Goal: Transaction & Acquisition: Purchase product/service

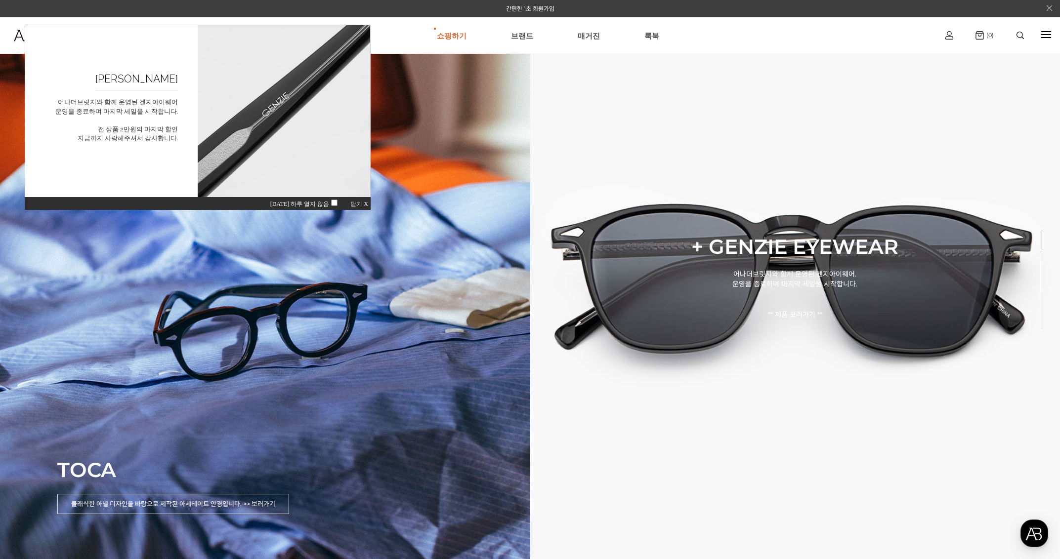
click at [362, 202] on span "닫기 X" at bounding box center [359, 204] width 18 height 7
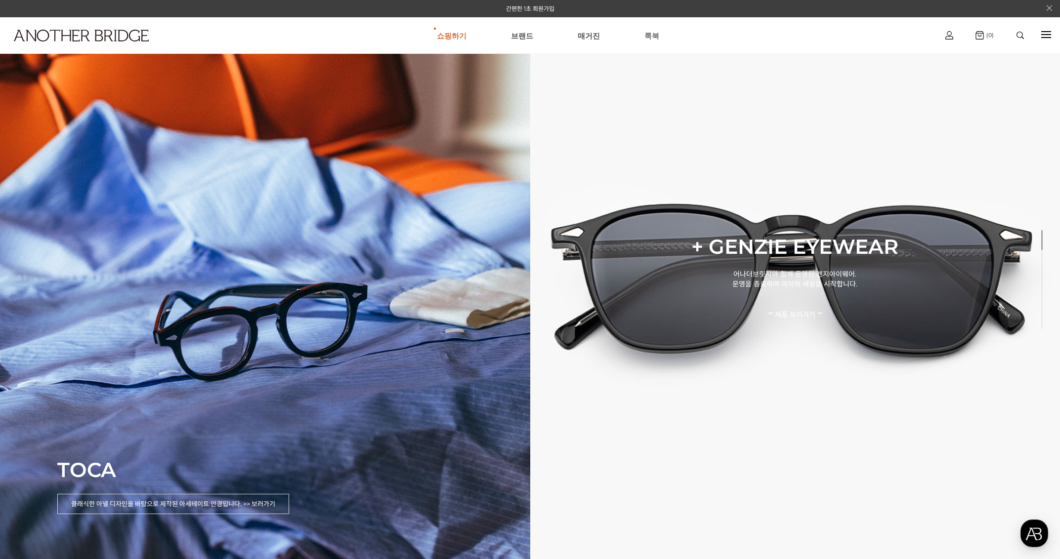
click at [648, 33] on link "룩북" at bounding box center [651, 36] width 15 height 36
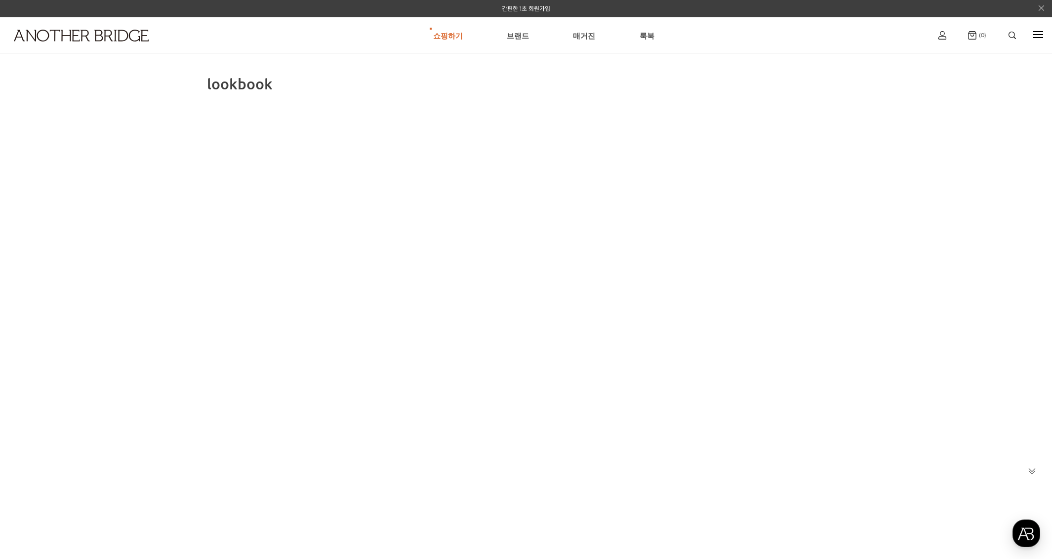
click at [263, 85] on span "lookbook" at bounding box center [240, 83] width 66 height 19
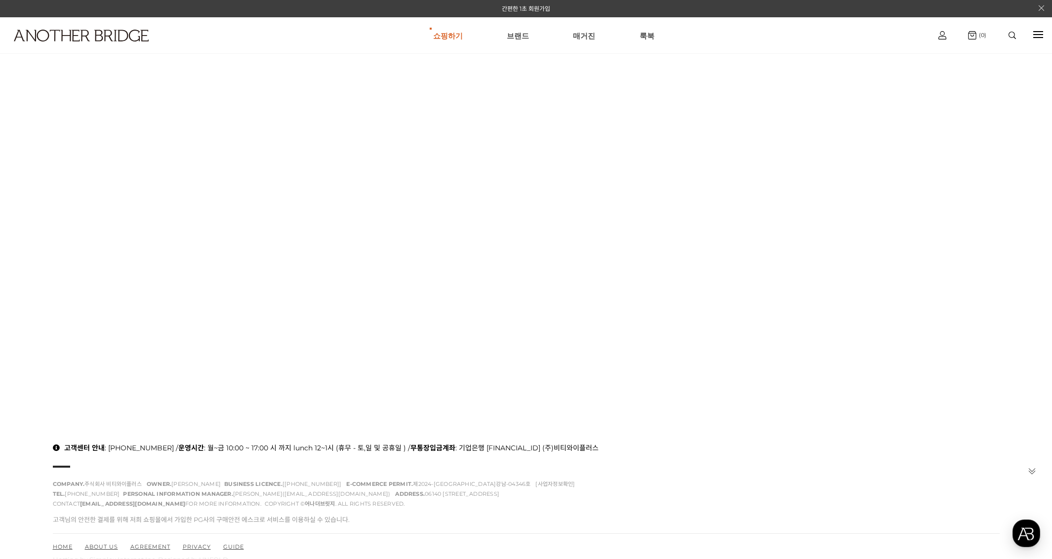
scroll to position [229, 0]
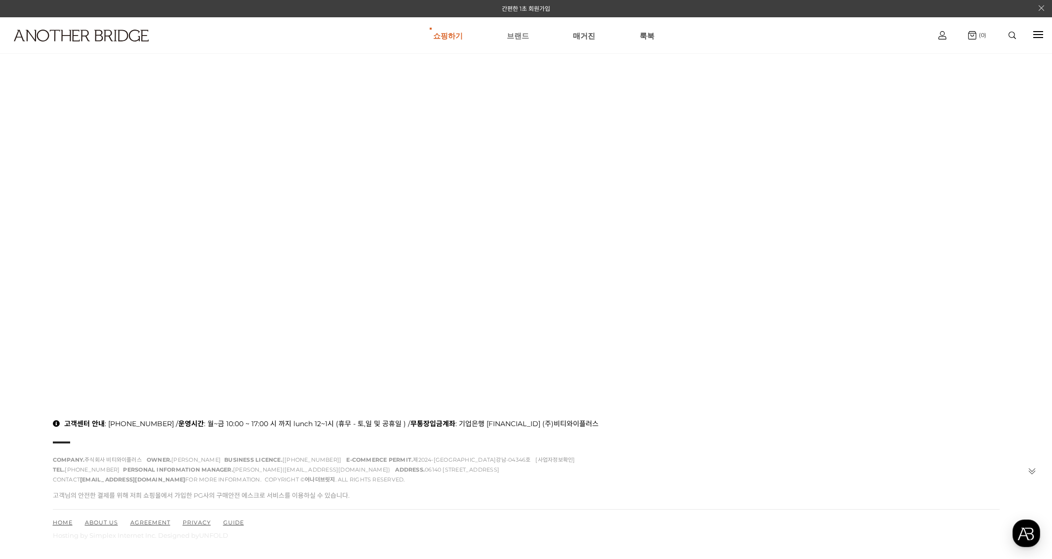
click at [515, 32] on link "브랜드" at bounding box center [518, 36] width 22 height 36
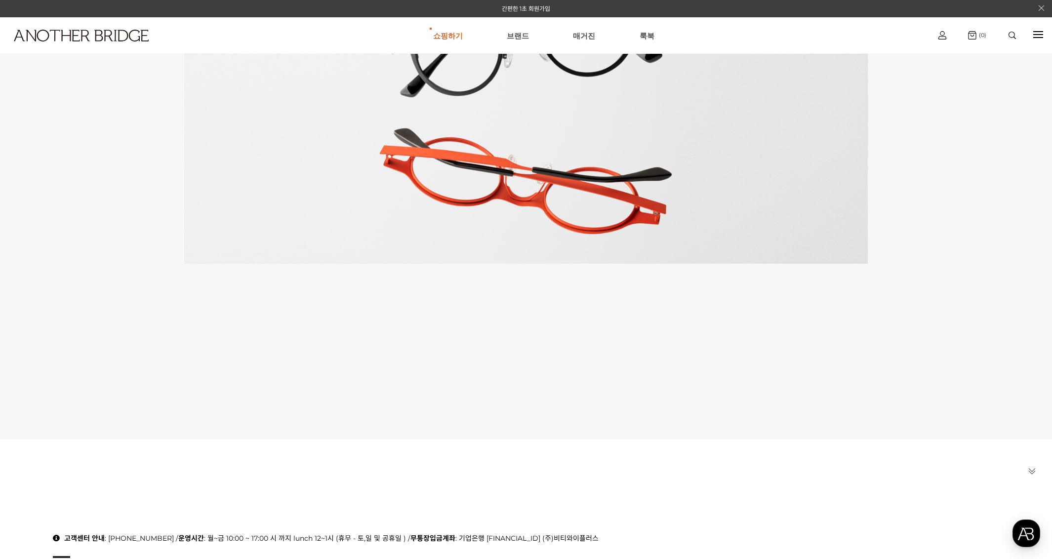
scroll to position [399, 0]
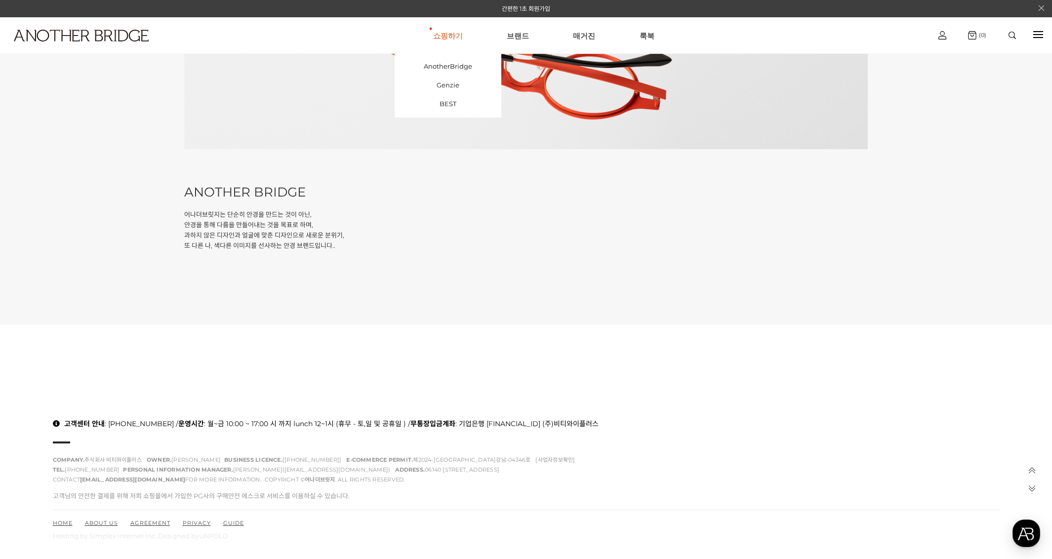
click at [442, 33] on link "쇼핑하기" at bounding box center [448, 36] width 30 height 36
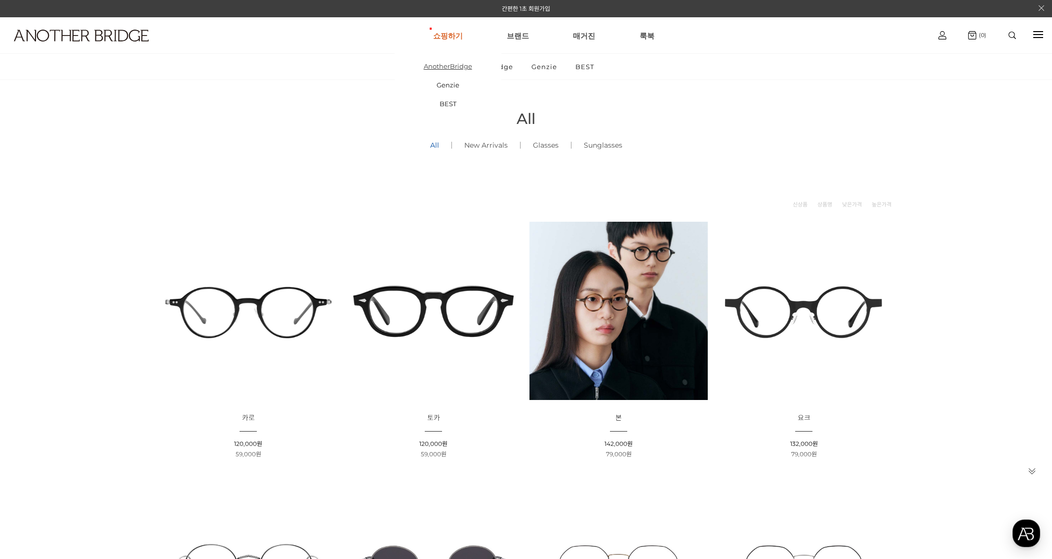
click at [453, 66] on link "AnotherBridge" at bounding box center [448, 66] width 107 height 19
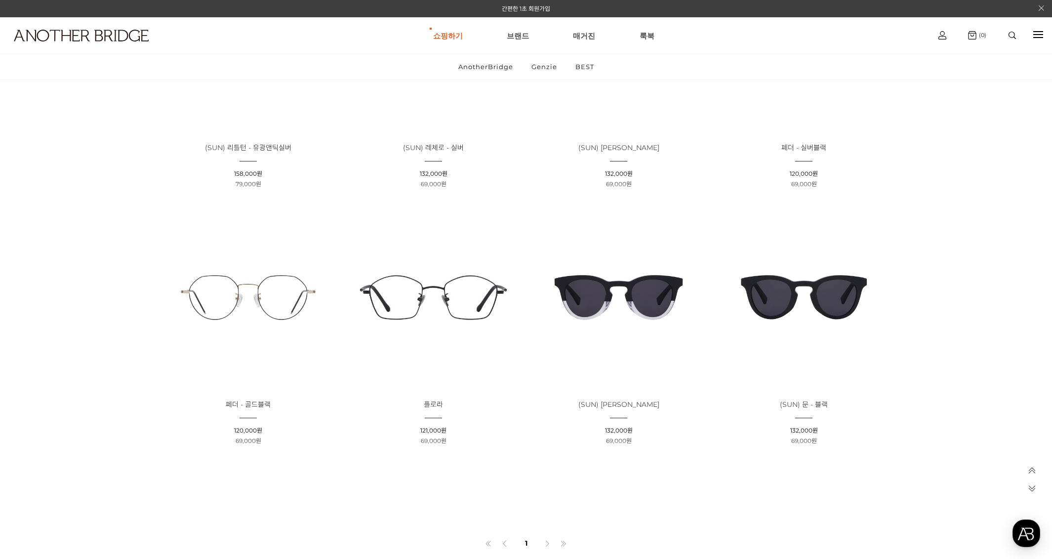
scroll to position [2099, 0]
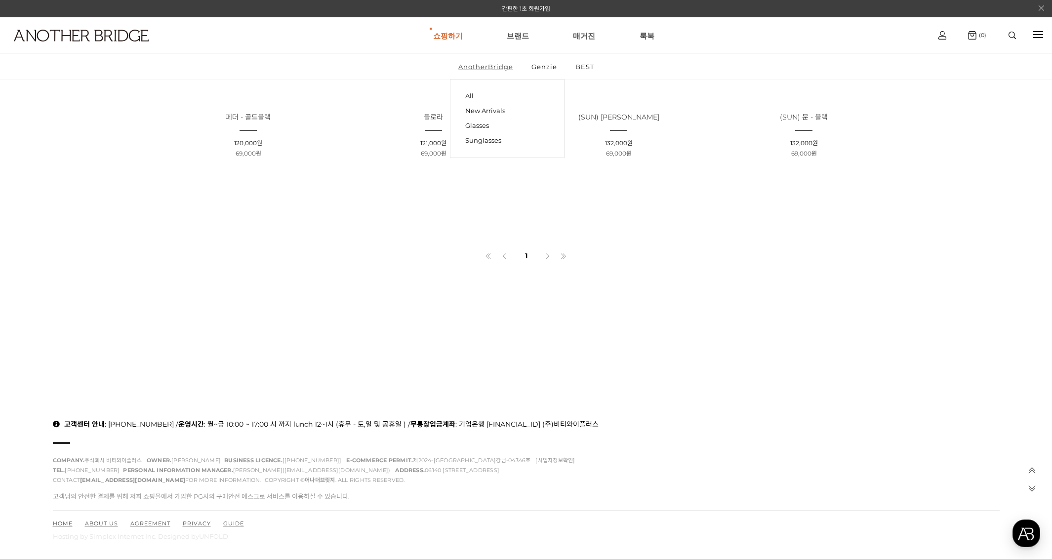
click at [498, 67] on link "AnotherBridge" at bounding box center [486, 67] width 72 height 26
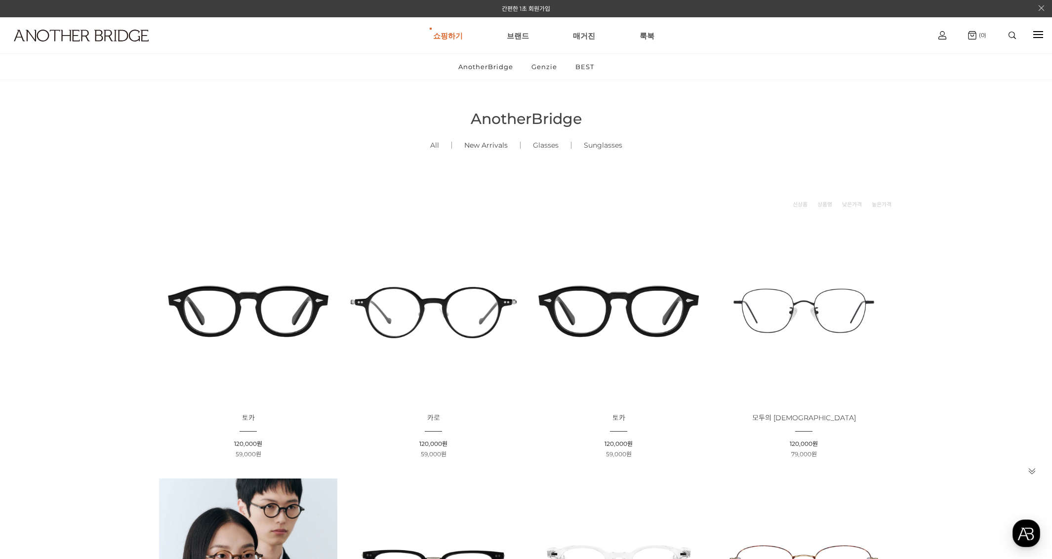
click at [468, 146] on link "New Arrivals ()" at bounding box center [486, 145] width 68 height 34
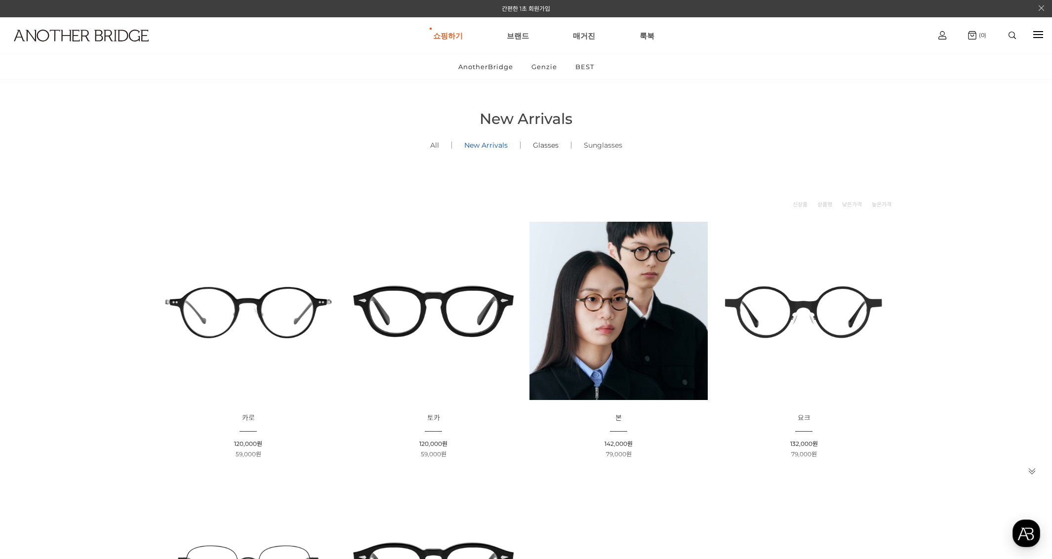
click at [554, 147] on link "Glasses ()" at bounding box center [546, 145] width 50 height 34
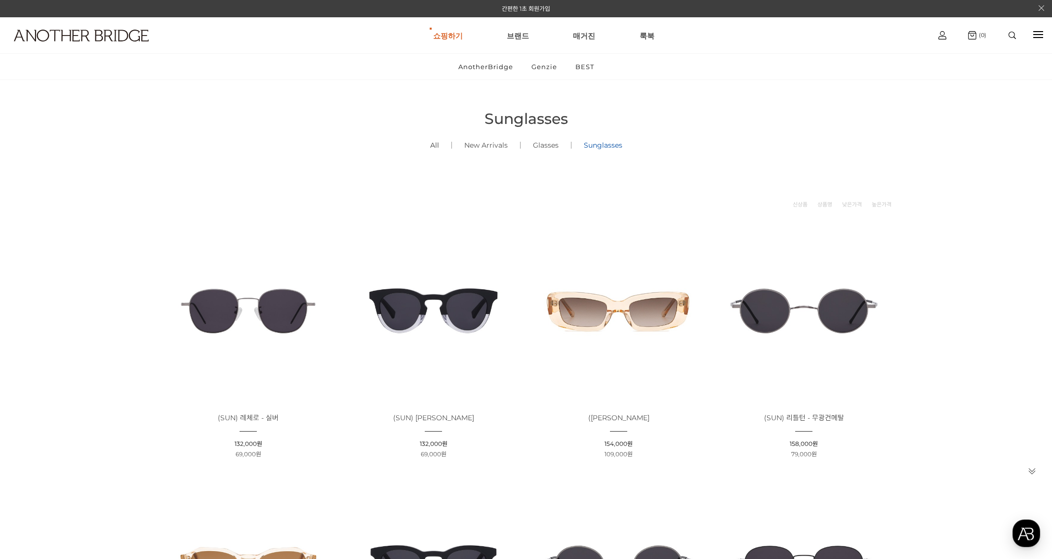
click at [441, 145] on link "All ()" at bounding box center [435, 145] width 34 height 34
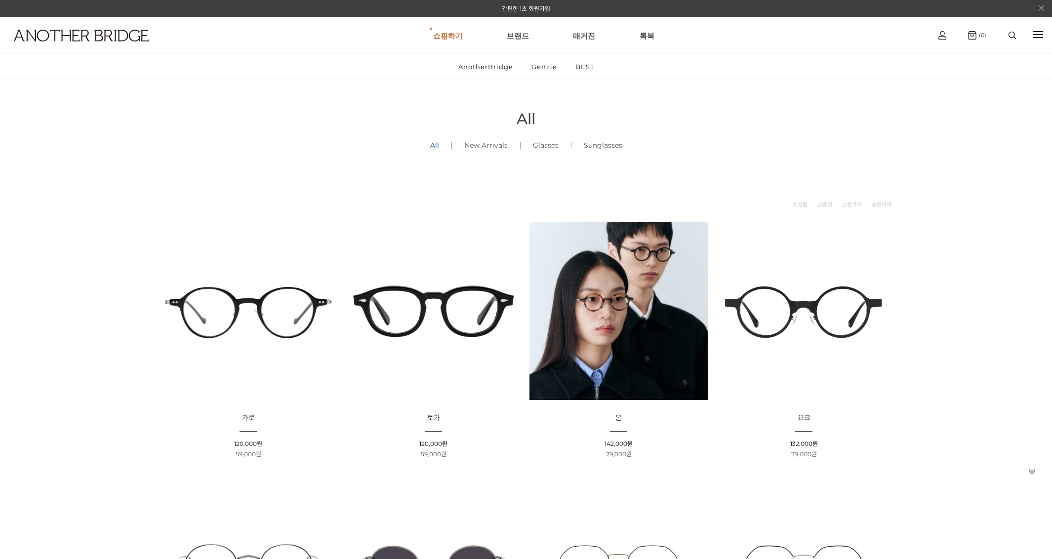
click at [555, 67] on link "Genzie" at bounding box center [544, 67] width 42 height 26
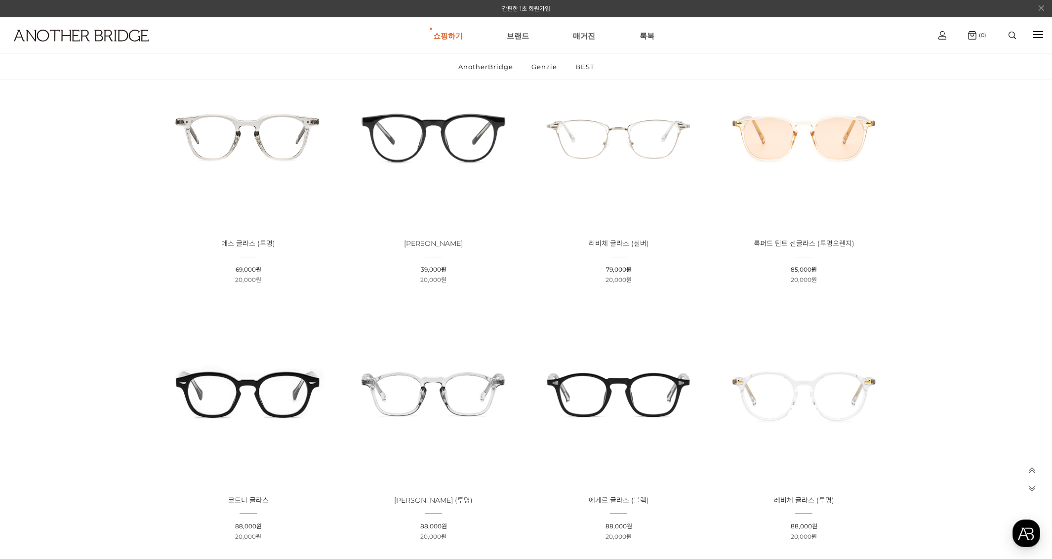
scroll to position [1127, 0]
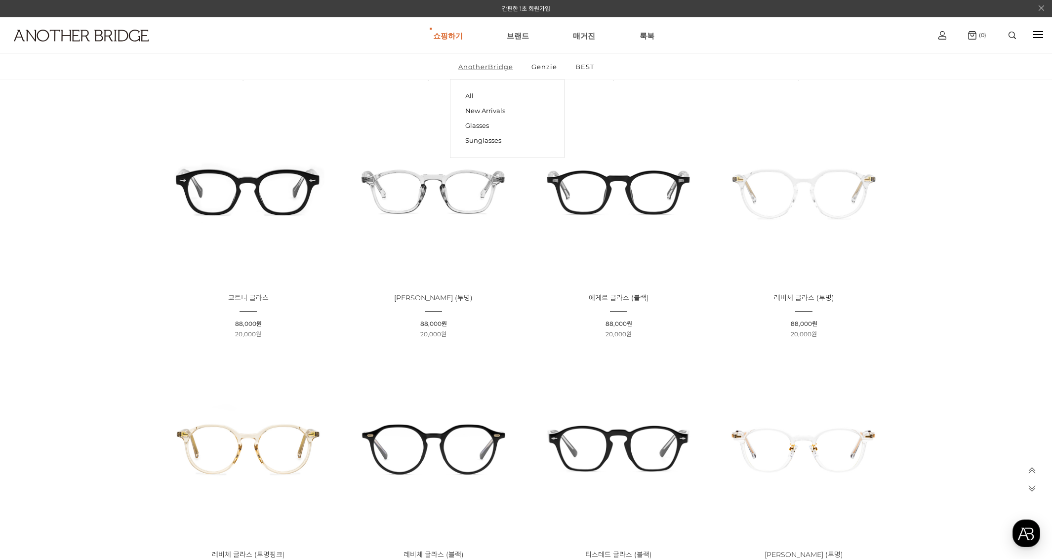
click at [483, 65] on link "AnotherBridge" at bounding box center [486, 67] width 72 height 26
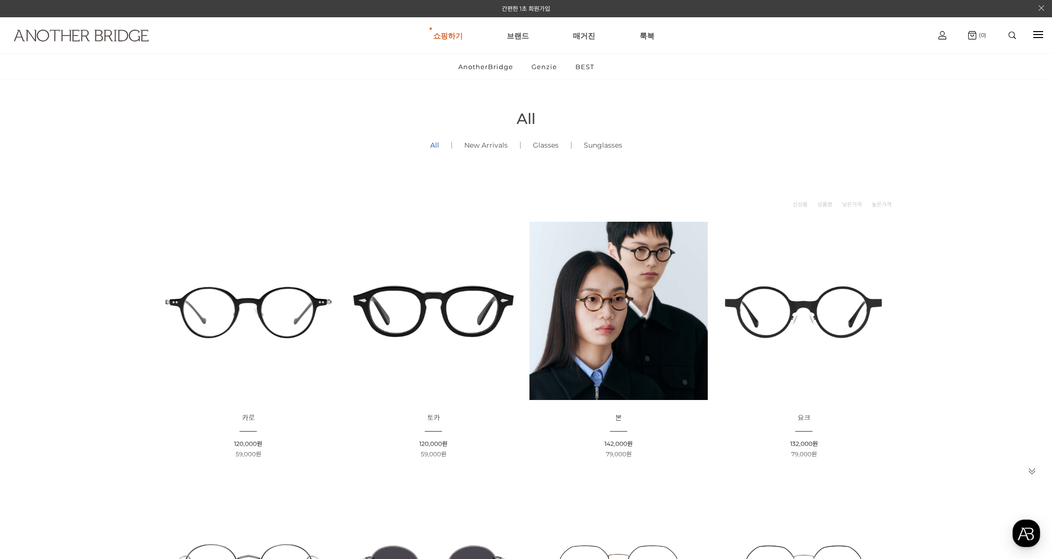
click at [88, 35] on img at bounding box center [81, 36] width 135 height 12
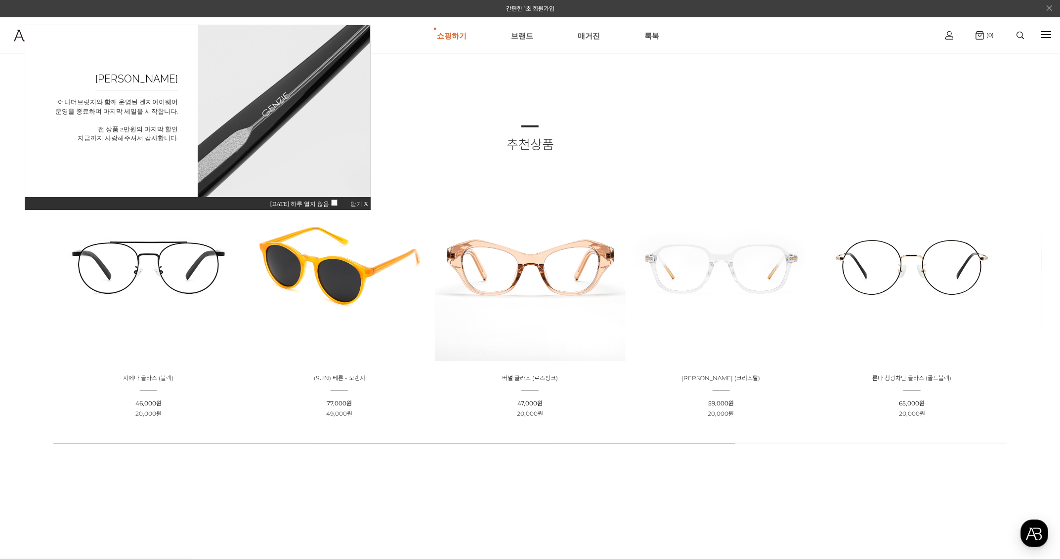
click at [359, 202] on span "닫기 X" at bounding box center [359, 204] width 18 height 7
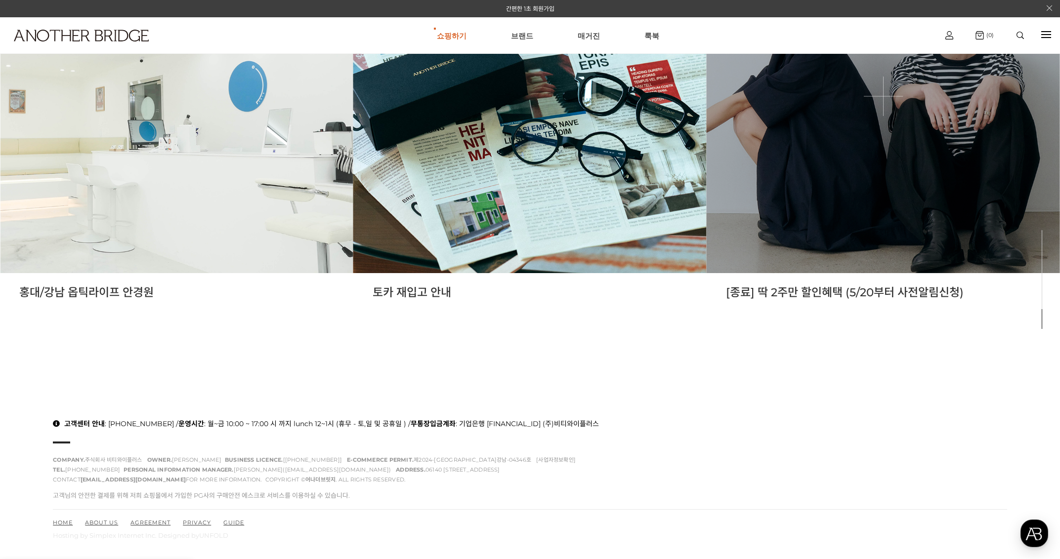
click at [885, 128] on link at bounding box center [882, 96] width 353 height 353
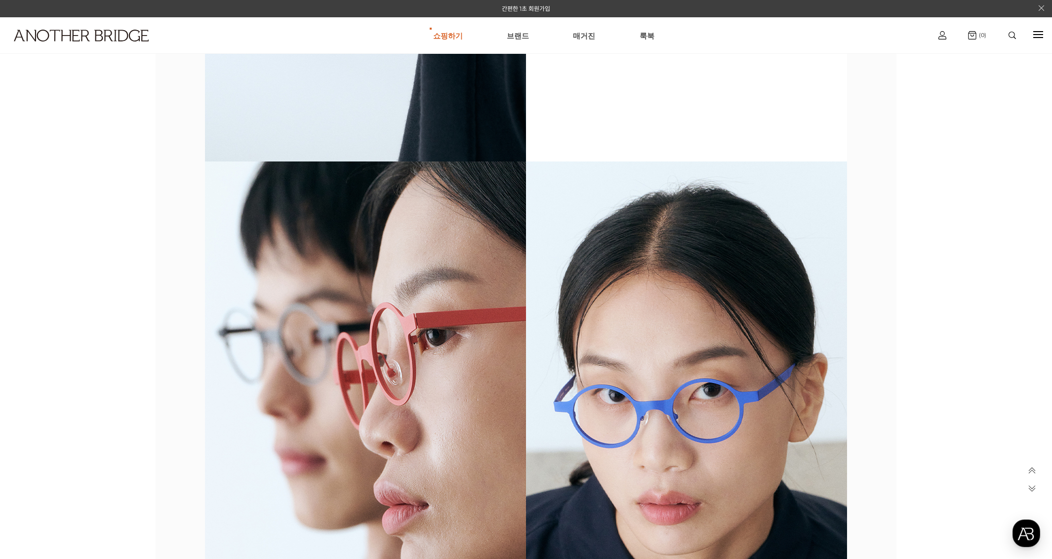
scroll to position [3954, 0]
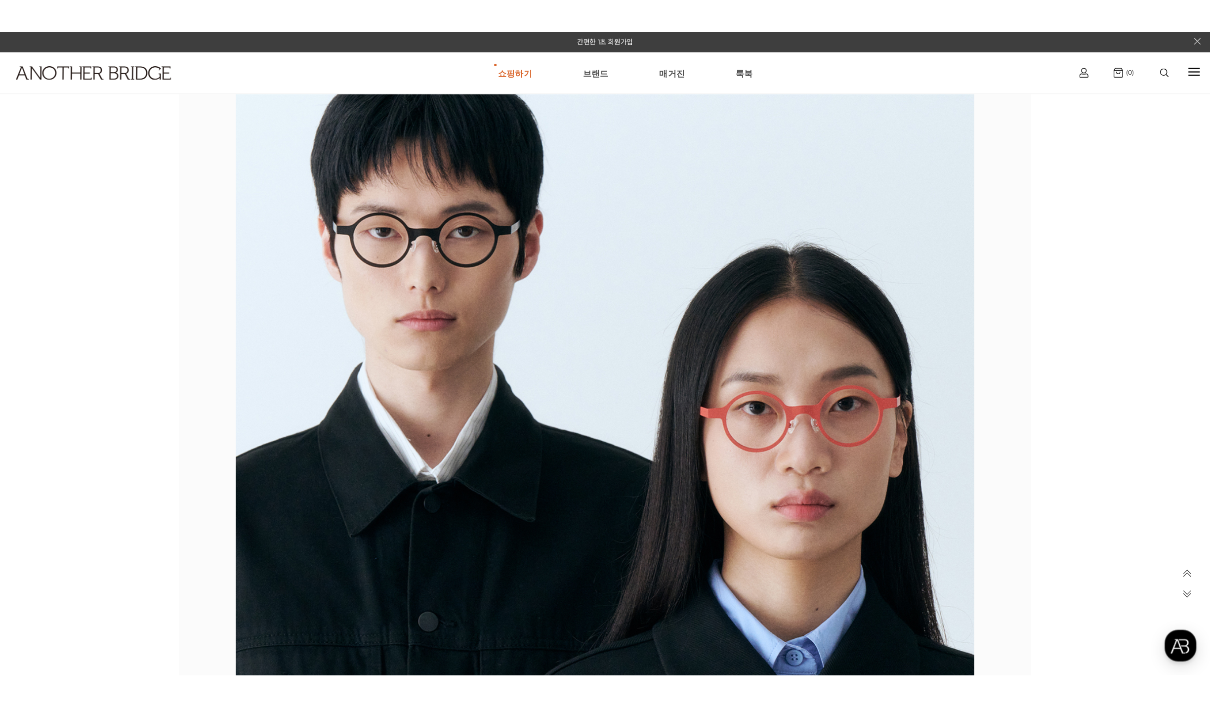
scroll to position [393, 0]
